Goal: Browse casually

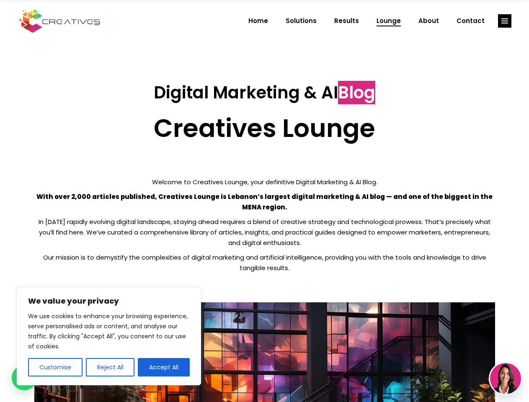
click at [264, 201] on p "With over 2,000 articles published, Creatives Lounge is Lebanon’s largest digit…" at bounding box center [264, 202] width 461 height 21
click at [55, 368] on button "Customise" at bounding box center [55, 367] width 54 height 18
click at [0, 0] on div at bounding box center [0, 0] width 0 height 0
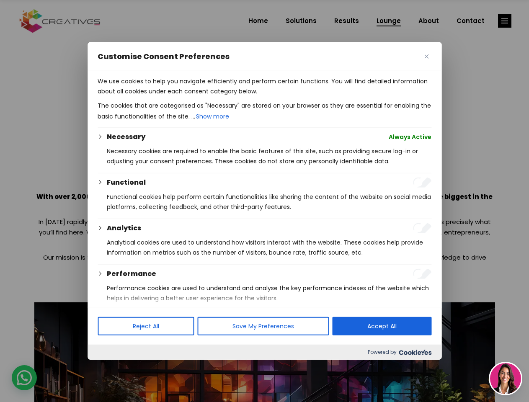
click at [164, 96] on p "We use cookies to help you navigate efficiently and perform certain functions. …" at bounding box center [265, 86] width 334 height 20
click at [505, 21] on div at bounding box center [264, 201] width 529 height 402
click at [506, 379] on img at bounding box center [505, 378] width 31 height 31
